Goal: Transaction & Acquisition: Purchase product/service

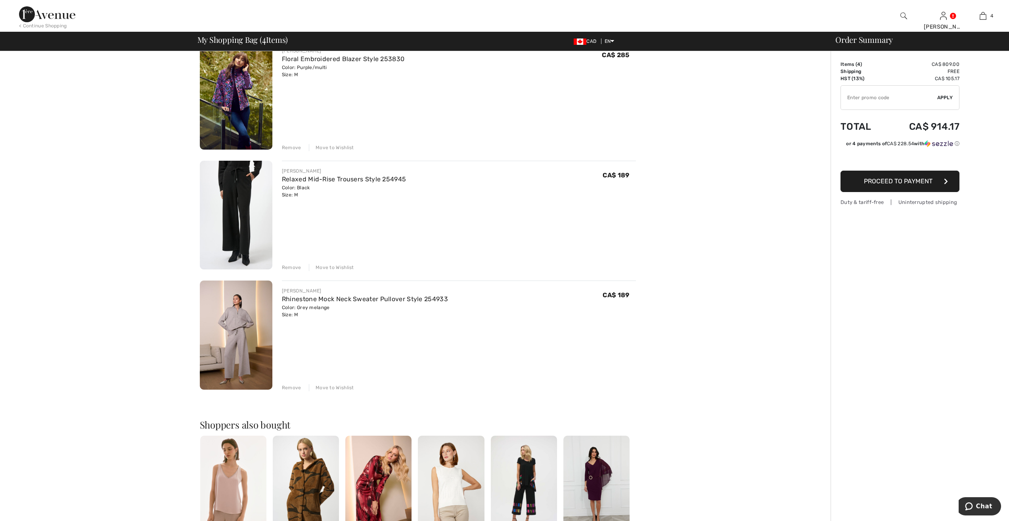
scroll to position [198, 0]
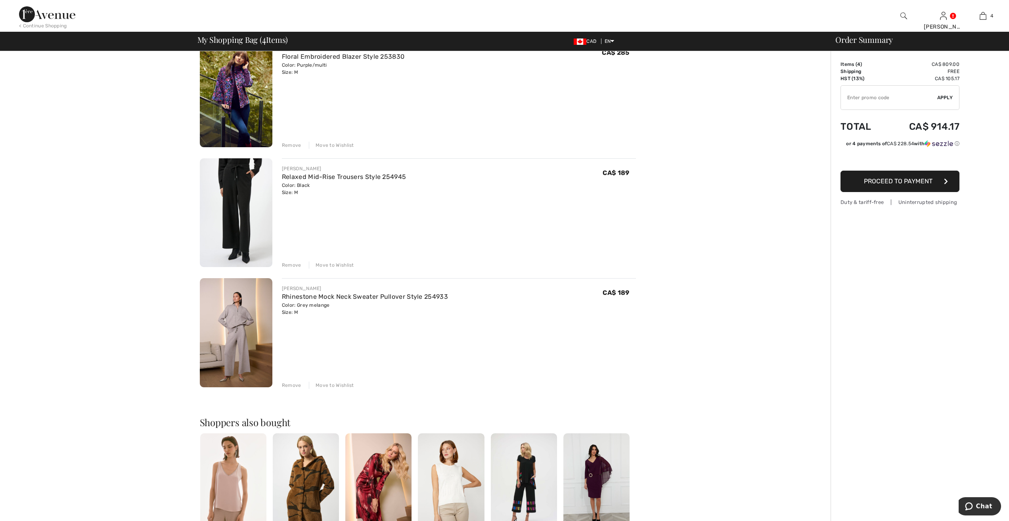
click at [237, 195] on img at bounding box center [236, 212] width 73 height 109
click at [233, 198] on img at bounding box center [236, 212] width 73 height 109
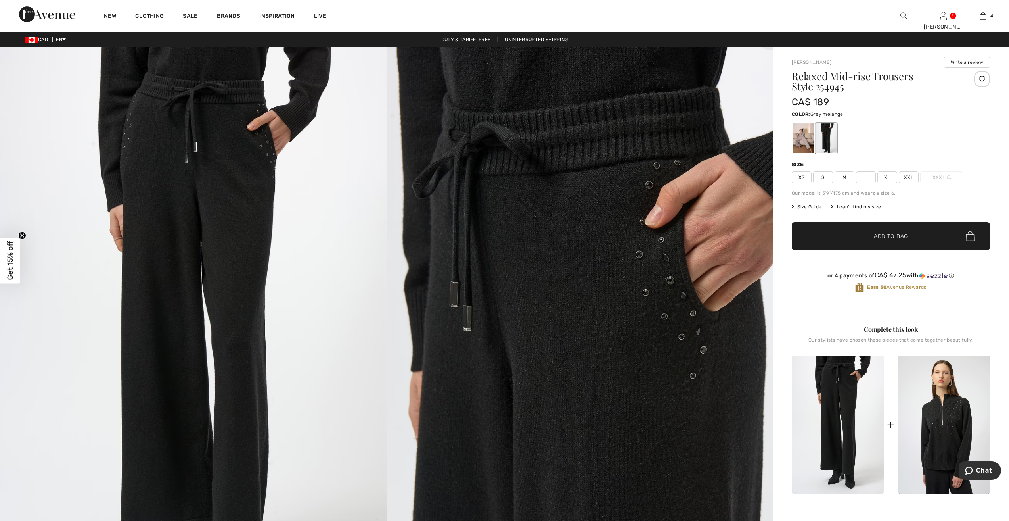
click at [810, 134] on div at bounding box center [803, 138] width 21 height 30
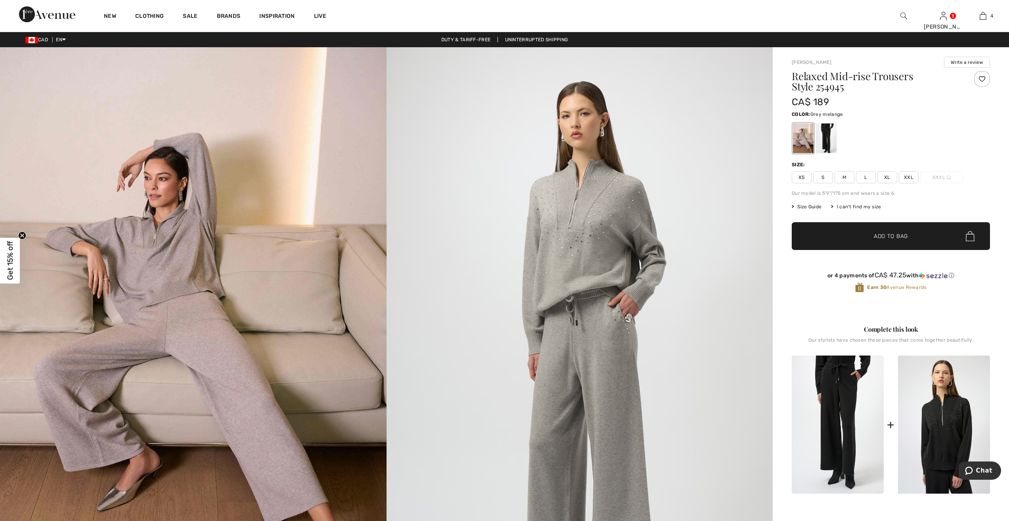
click at [844, 172] on span "M" at bounding box center [845, 177] width 20 height 12
click at [889, 232] on span "Add to Bag" at bounding box center [891, 236] width 34 height 8
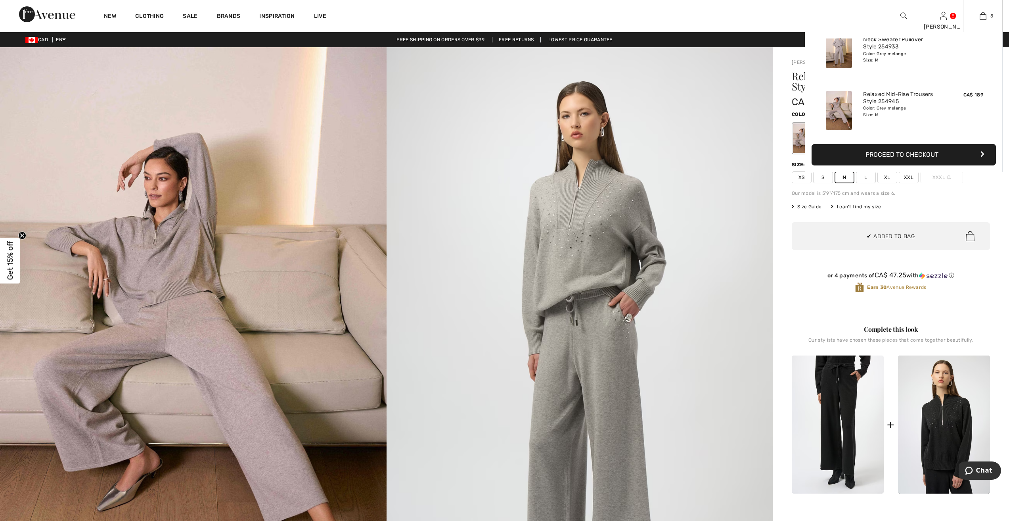
scroll to position [210, 0]
click at [982, 12] on img at bounding box center [983, 16] width 7 height 10
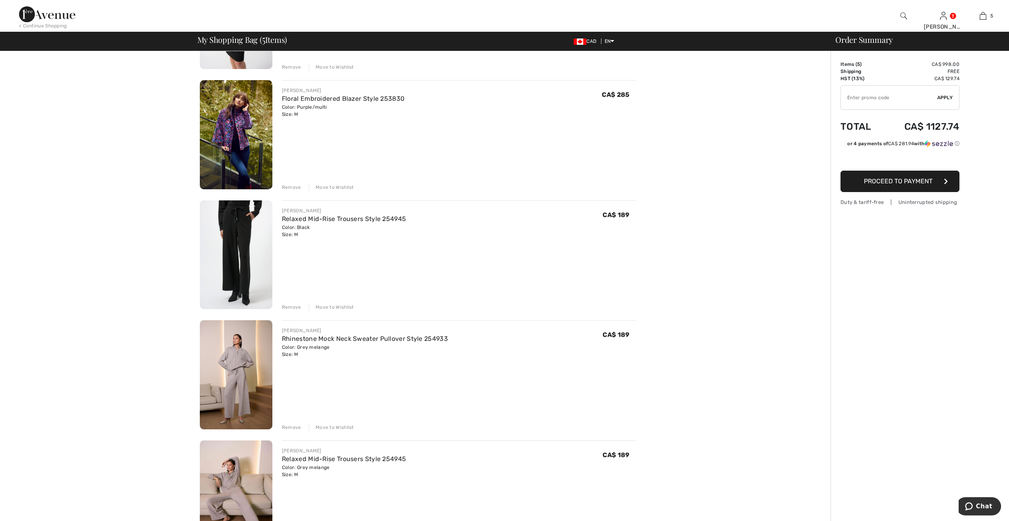
scroll to position [159, 0]
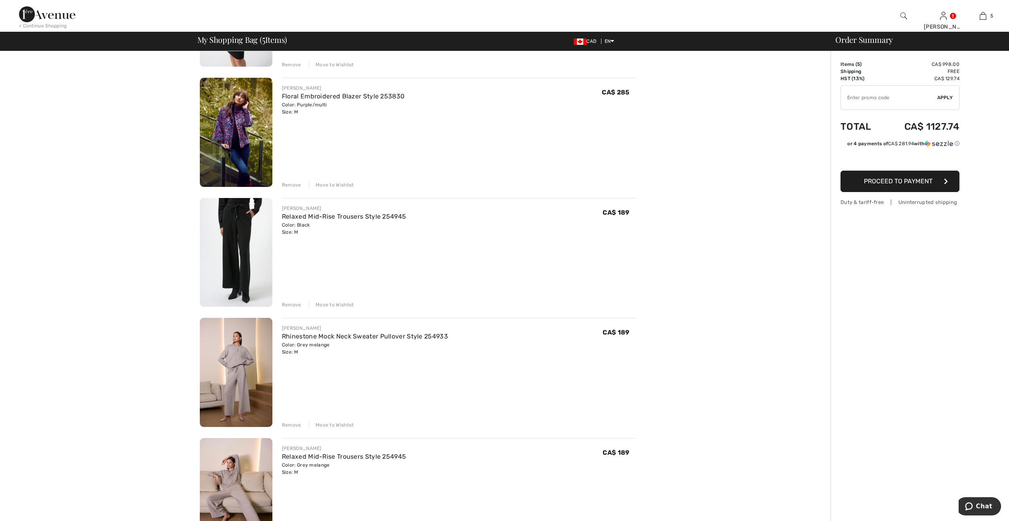
click at [295, 301] on div "Remove" at bounding box center [291, 304] width 19 height 7
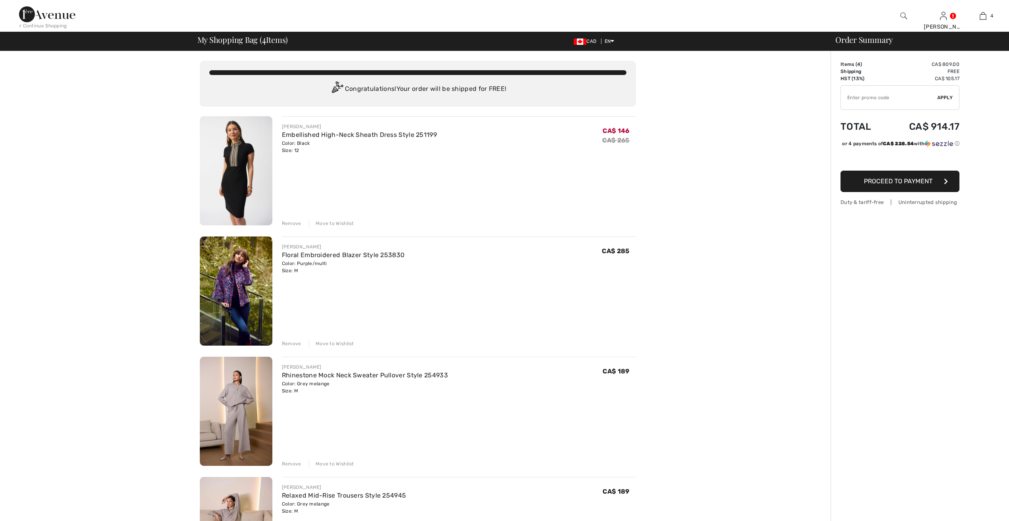
scroll to position [0, 0]
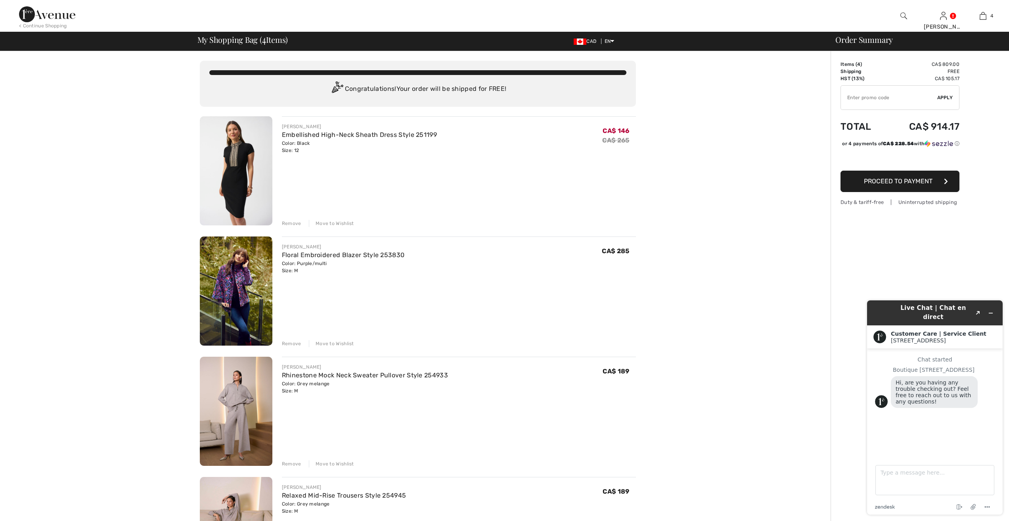
click at [238, 289] on img at bounding box center [236, 290] width 73 height 109
